Goal: Task Accomplishment & Management: Use online tool/utility

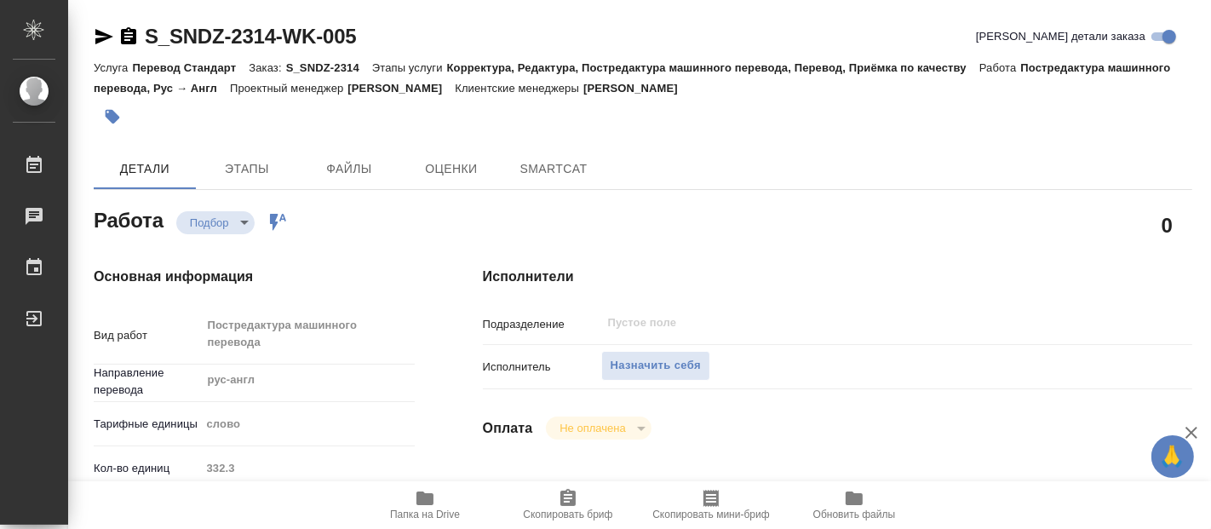
type textarea "x"
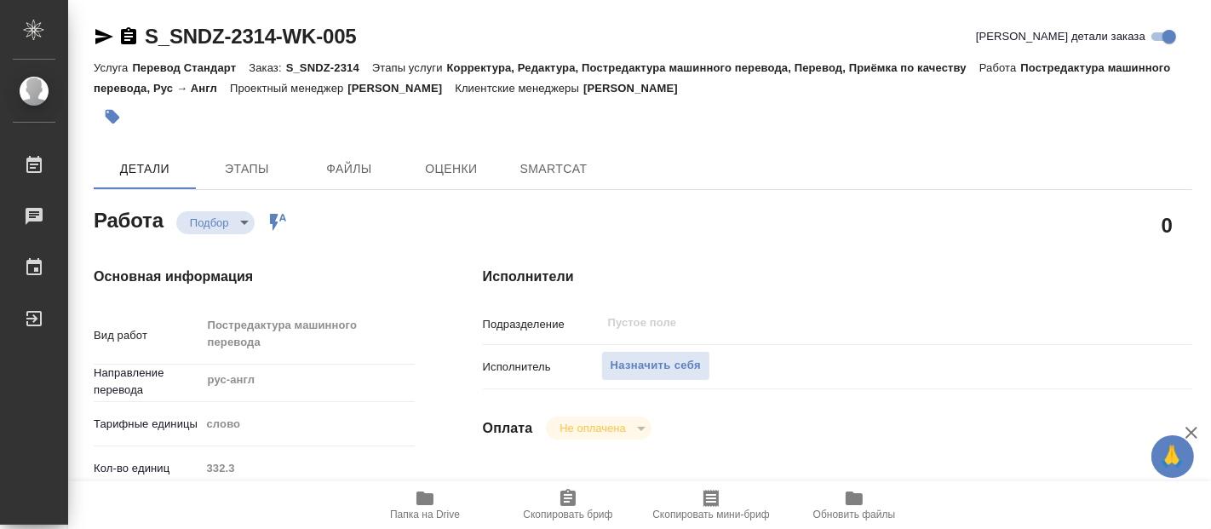
type textarea "x"
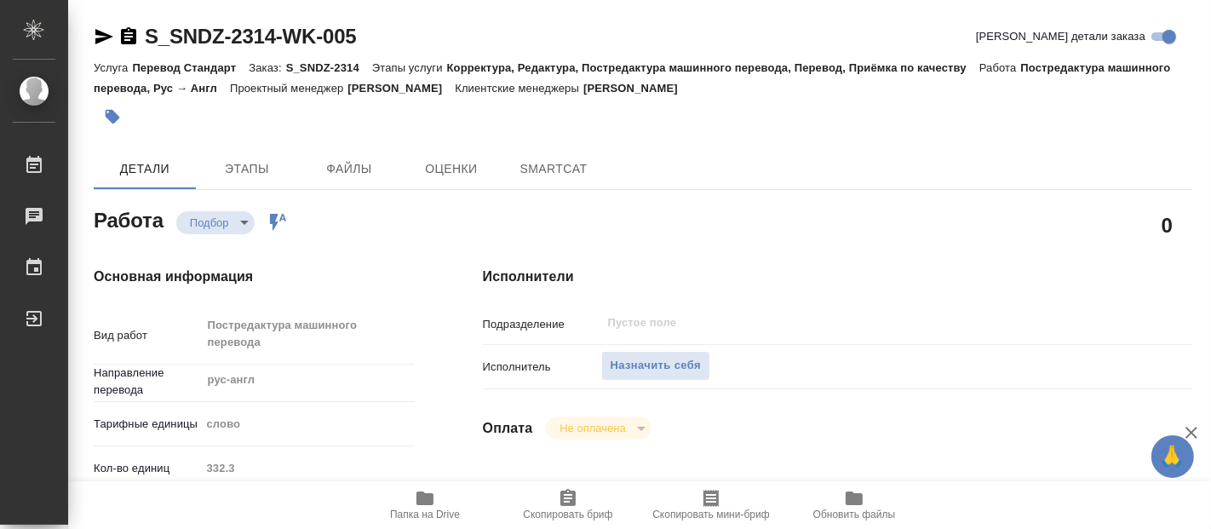
type textarea "x"
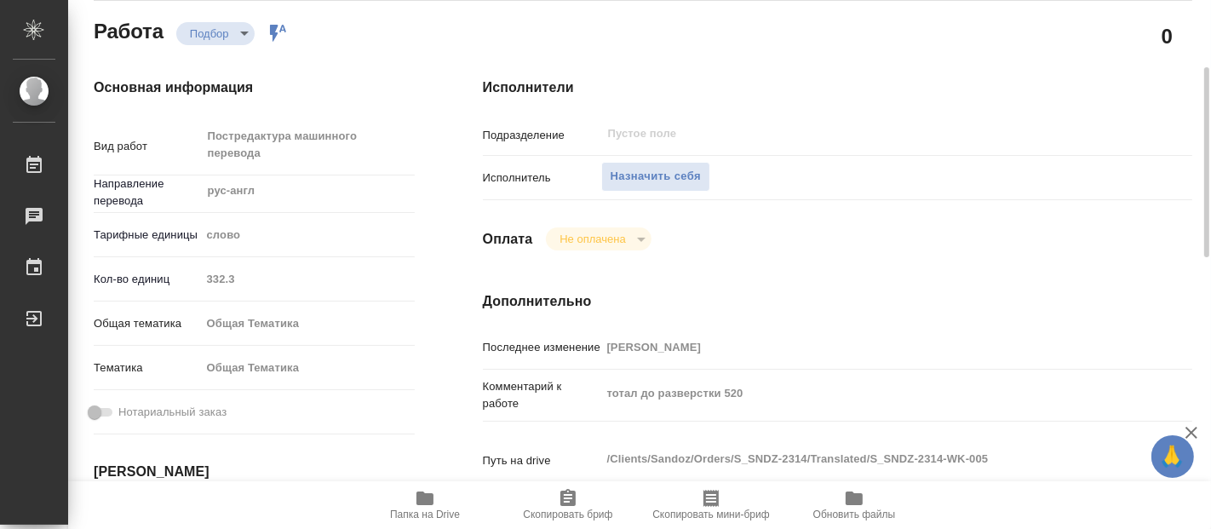
type textarea "x"
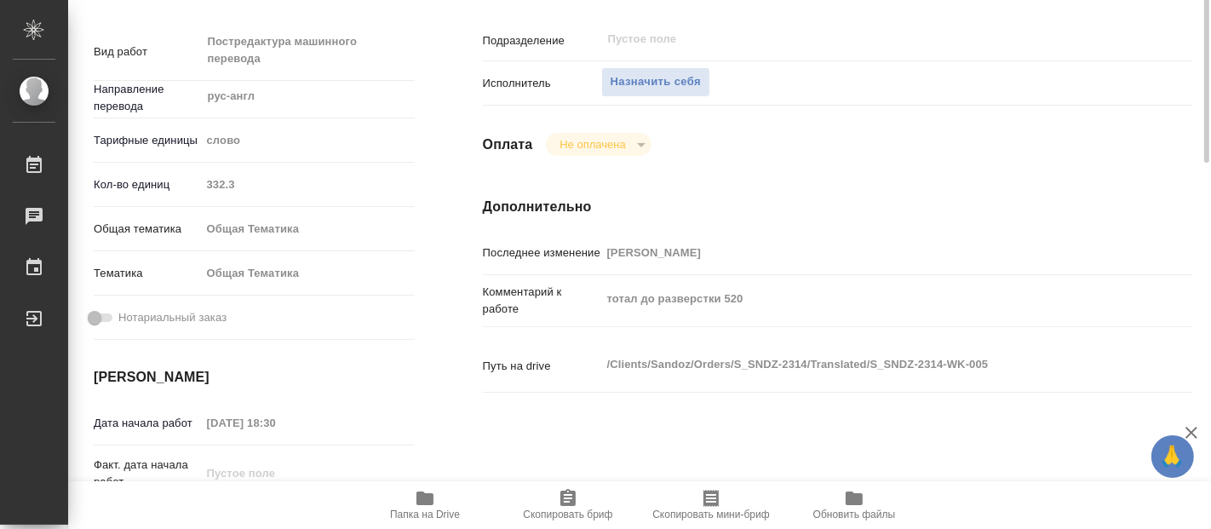
scroll to position [378, 0]
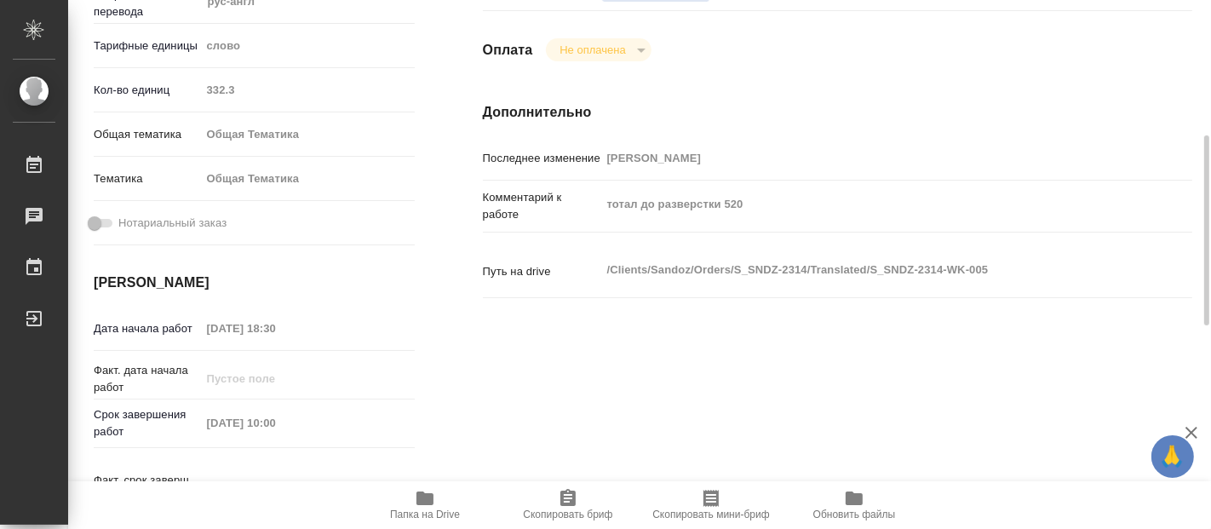
type textarea "x"
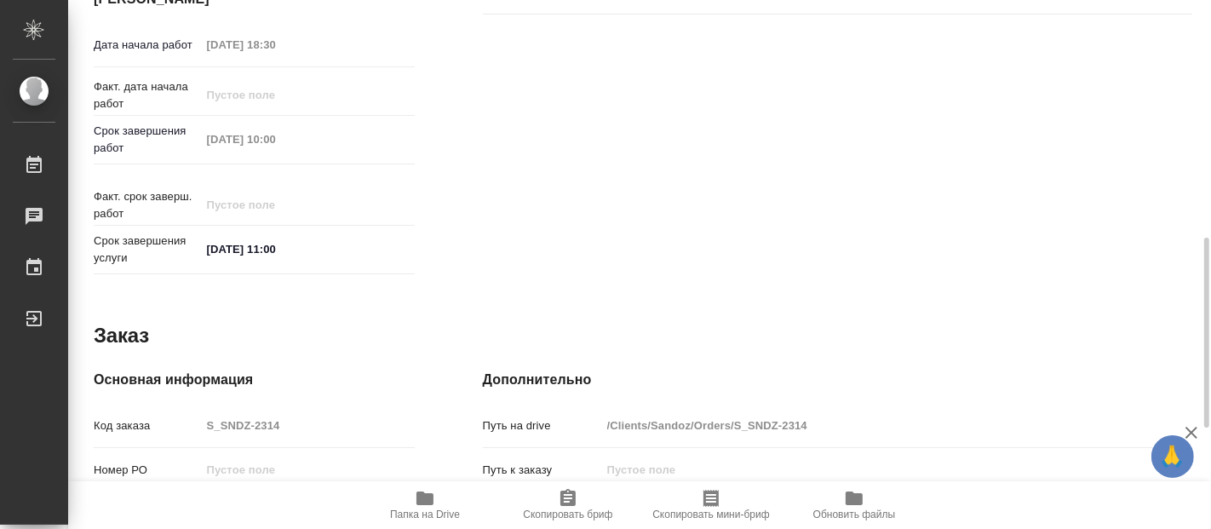
scroll to position [940, 0]
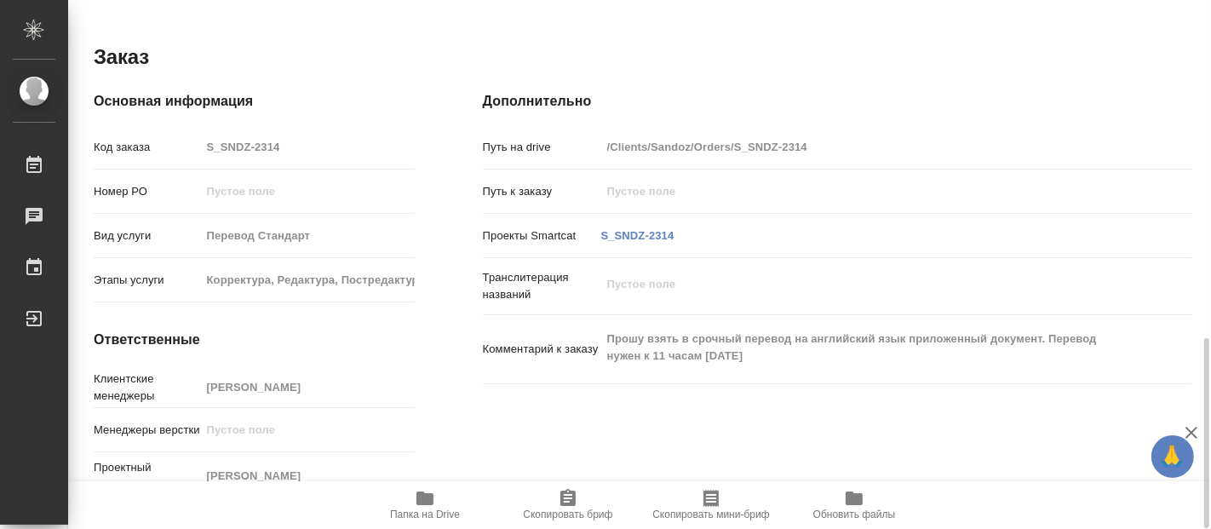
click at [421, 492] on icon "button" at bounding box center [424, 498] width 17 height 14
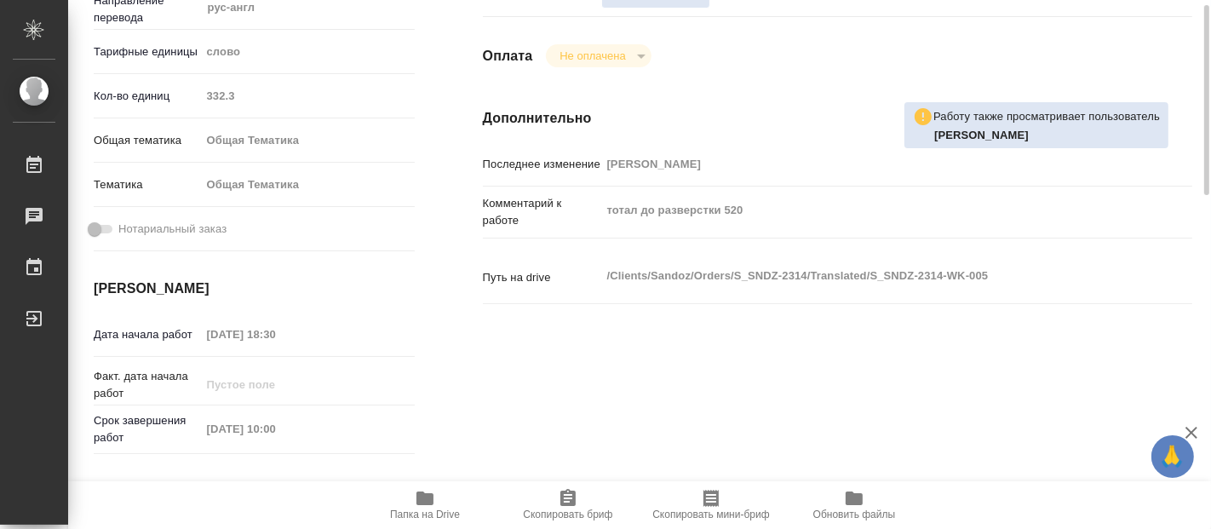
scroll to position [0, 0]
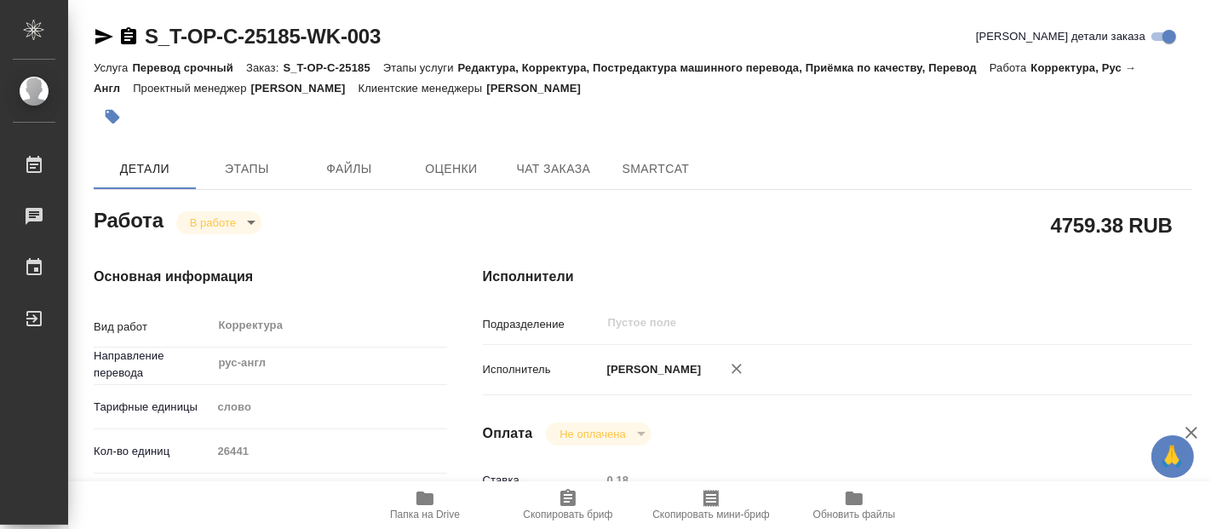
scroll to position [19, 0]
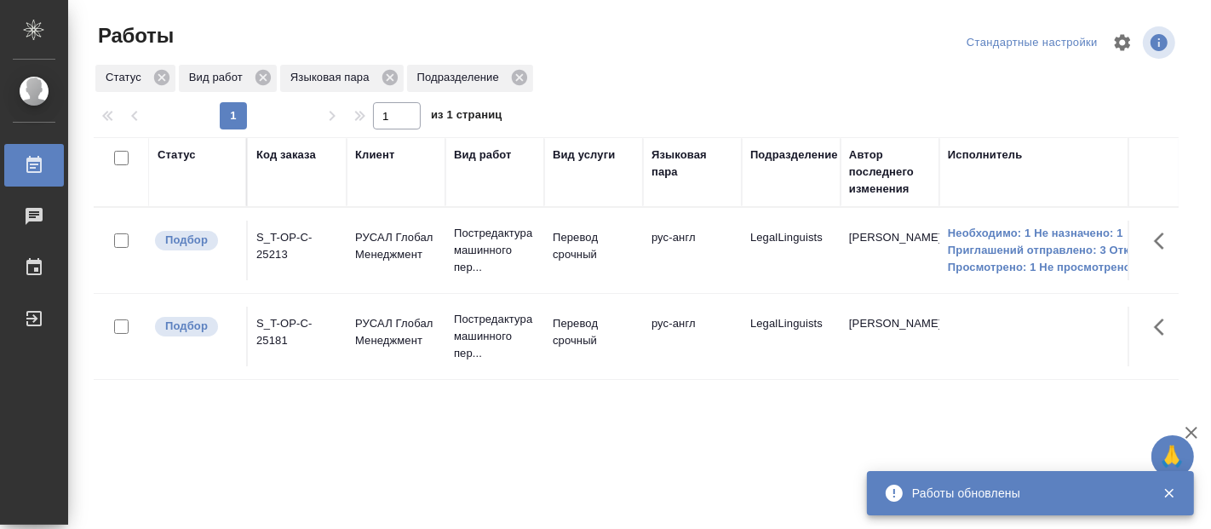
scroll to position [95, 0]
